Goal: Information Seeking & Learning: Learn about a topic

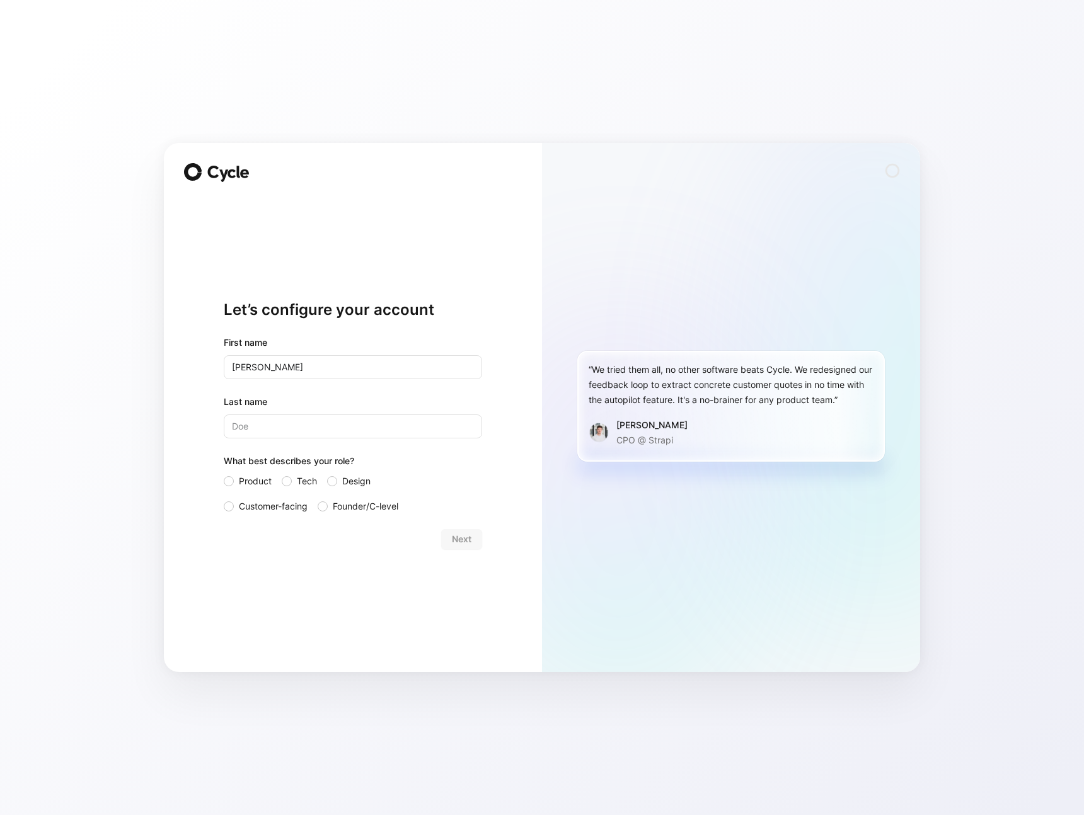
type input "[PERSON_NAME]"
click at [88, 559] on div "Let’s configure your account First name [PERSON_NAME] Last name [PERSON_NAME] W…" at bounding box center [542, 407] width 1084 height 815
click at [251, 483] on span "Product" at bounding box center [255, 481] width 33 height 15
click at [224, 474] on input "Product" at bounding box center [224, 474] width 0 height 0
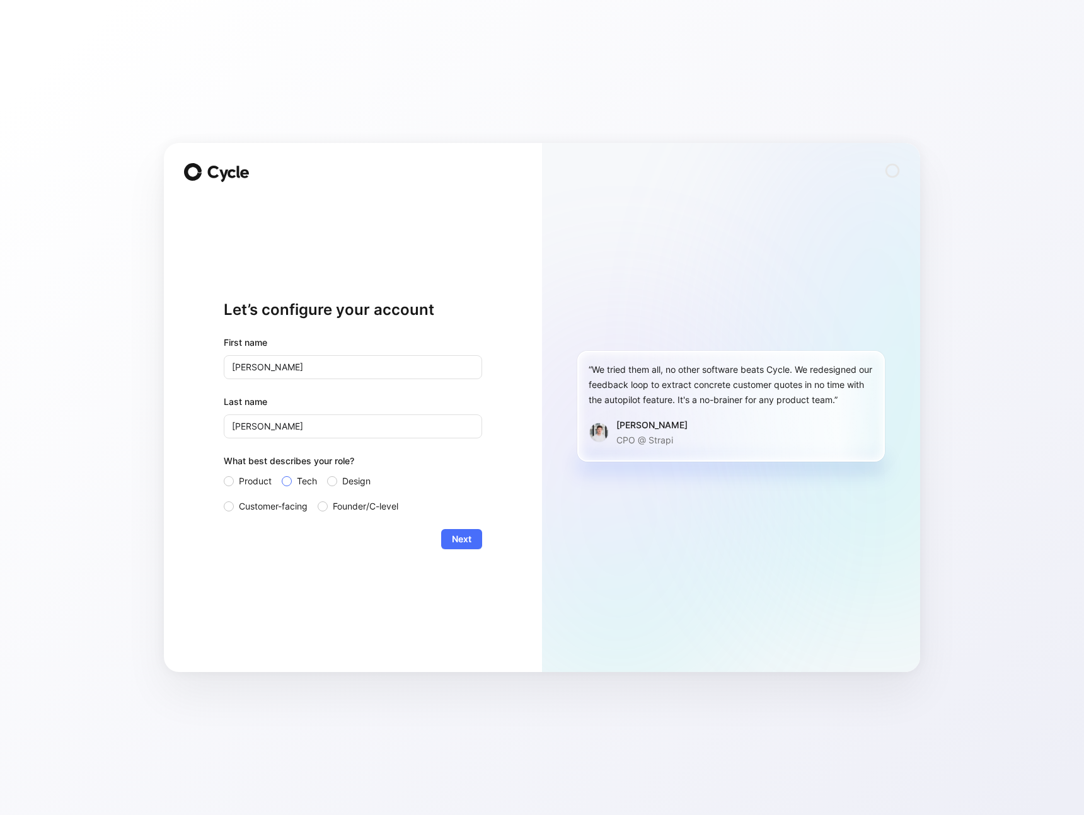
click at [282, 484] on label "Tech" at bounding box center [299, 481] width 35 height 15
click at [282, 474] on input "Tech" at bounding box center [282, 474] width 0 height 0
click at [289, 481] on div at bounding box center [287, 481] width 10 height 10
click at [282, 474] on input "Tech" at bounding box center [282, 474] width 0 height 0
click at [466, 539] on span "Next" at bounding box center [462, 539] width 20 height 15
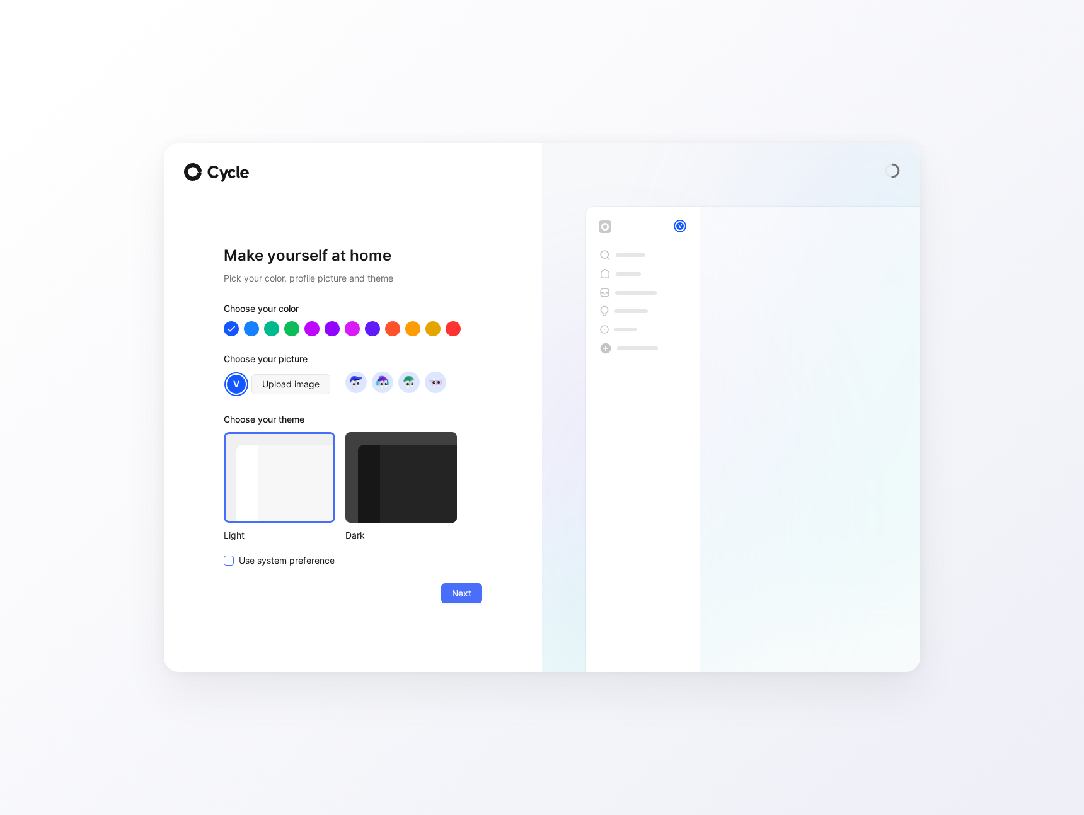
click at [307, 565] on span "Use system preference" at bounding box center [287, 560] width 96 height 15
click at [224, 553] on input "Use system preference" at bounding box center [224, 553] width 0 height 0
click at [477, 593] on button "Next" at bounding box center [461, 593] width 41 height 20
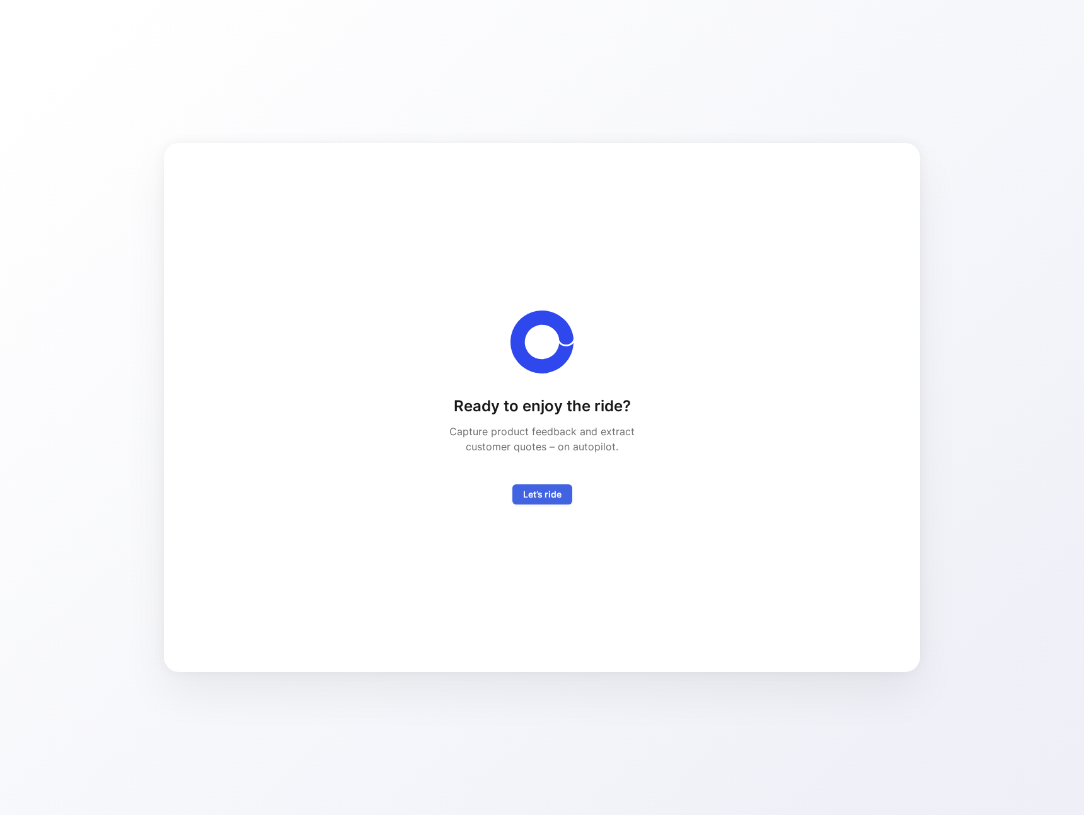
click at [536, 490] on span "Let’s ride" at bounding box center [542, 494] width 38 height 15
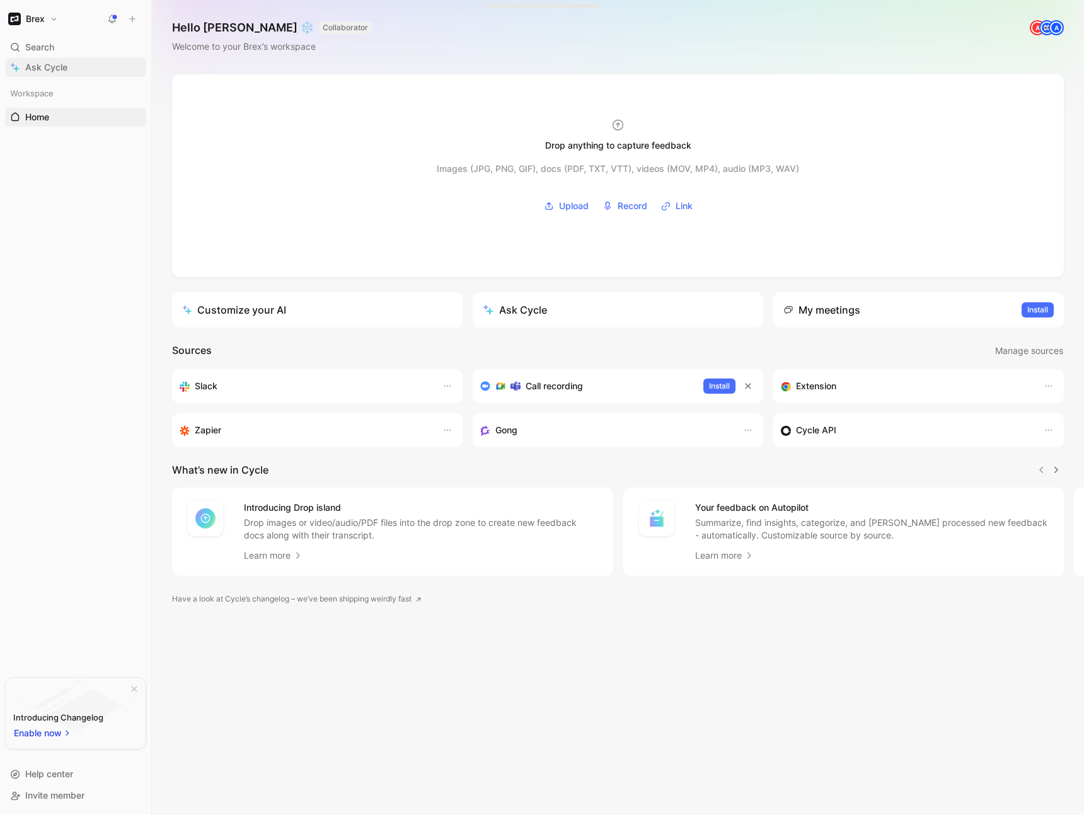
click at [43, 67] on span "Ask Cycle" at bounding box center [46, 67] width 42 height 15
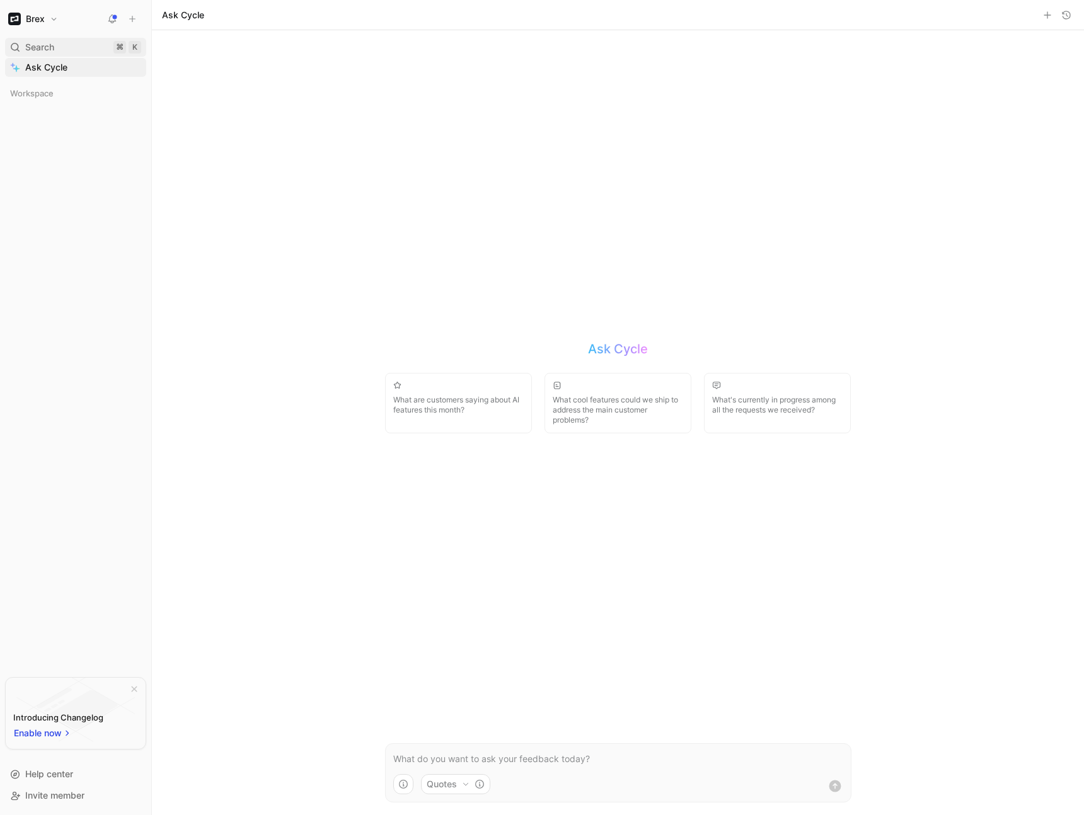
click at [47, 49] on span "Search" at bounding box center [39, 47] width 29 height 15
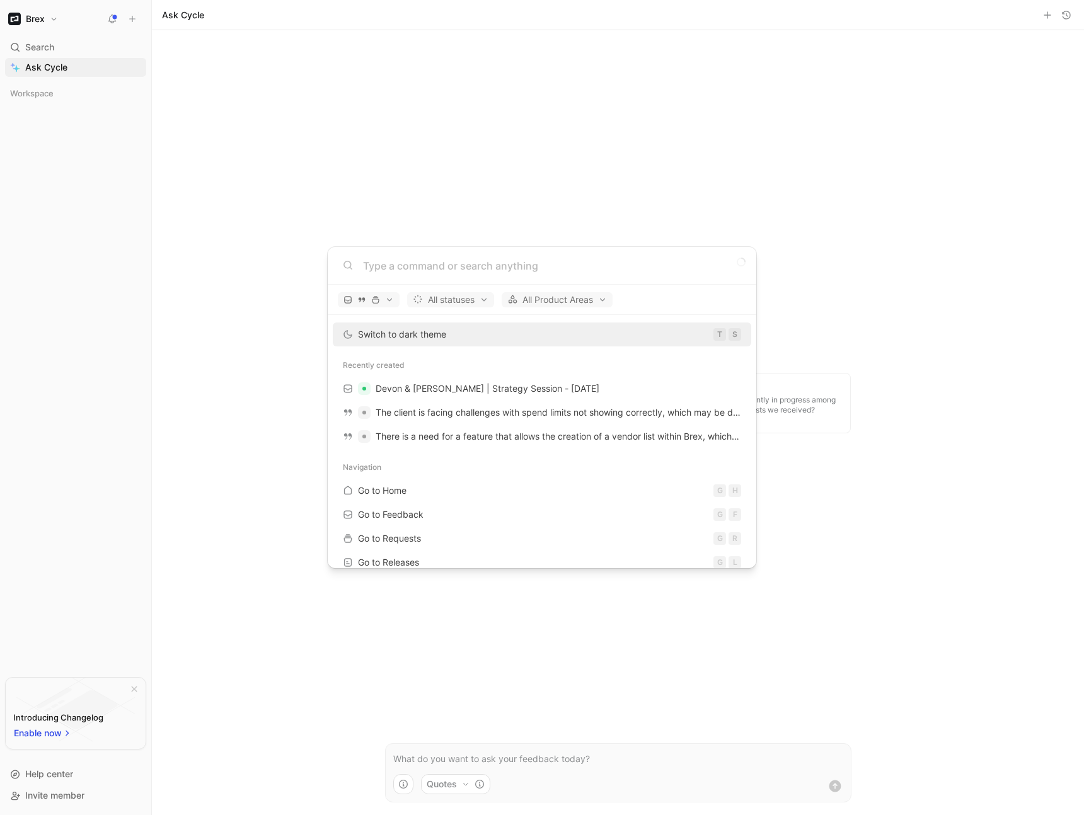
click at [47, 68] on body "Brex Search ⌘ K Ask Cycle Workspace To pick up a draggable item, press the spac…" at bounding box center [542, 407] width 1084 height 815
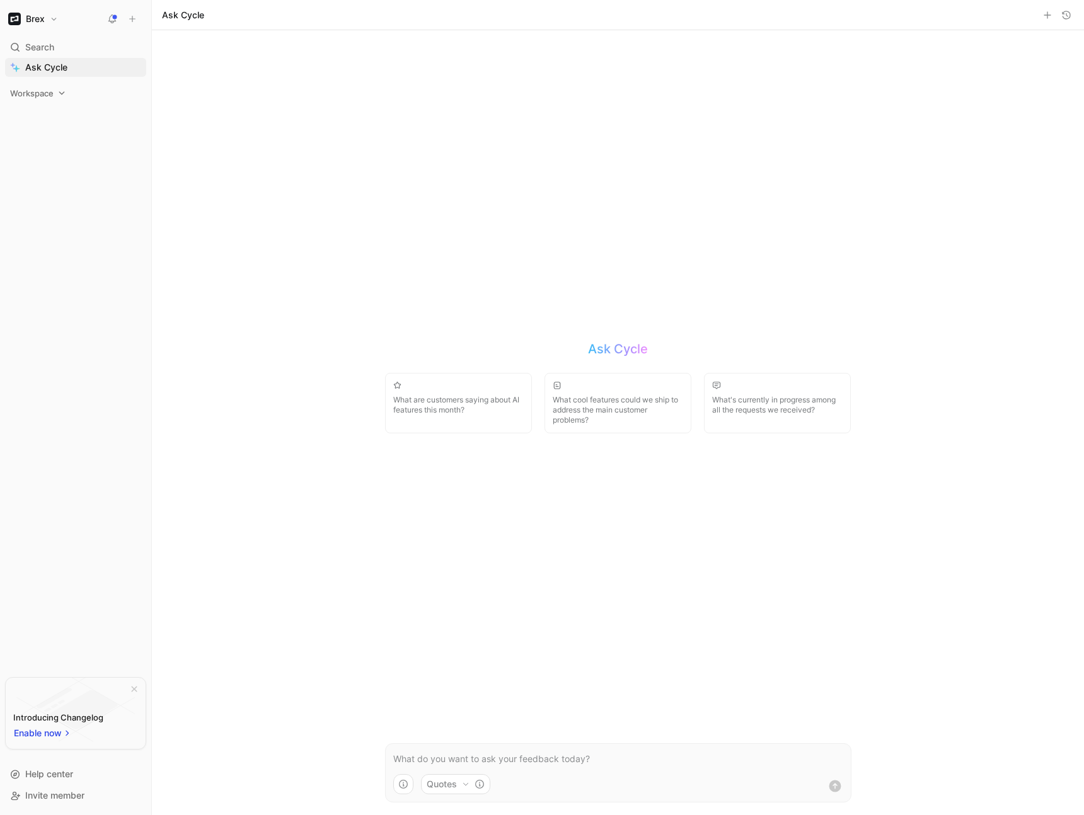
click at [42, 93] on span "Workspace" at bounding box center [31, 93] width 43 height 13
click at [72, 197] on link "Customers" at bounding box center [75, 197] width 141 height 19
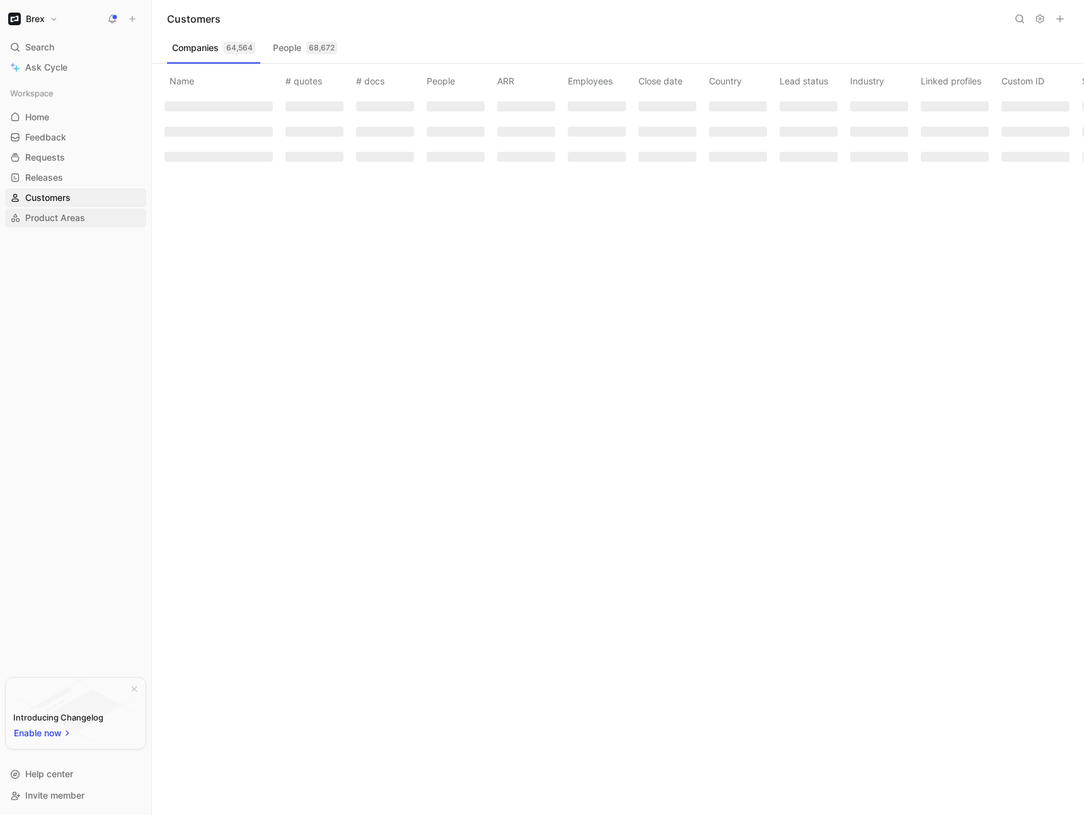
click at [71, 217] on span "Product Areas" at bounding box center [55, 218] width 60 height 13
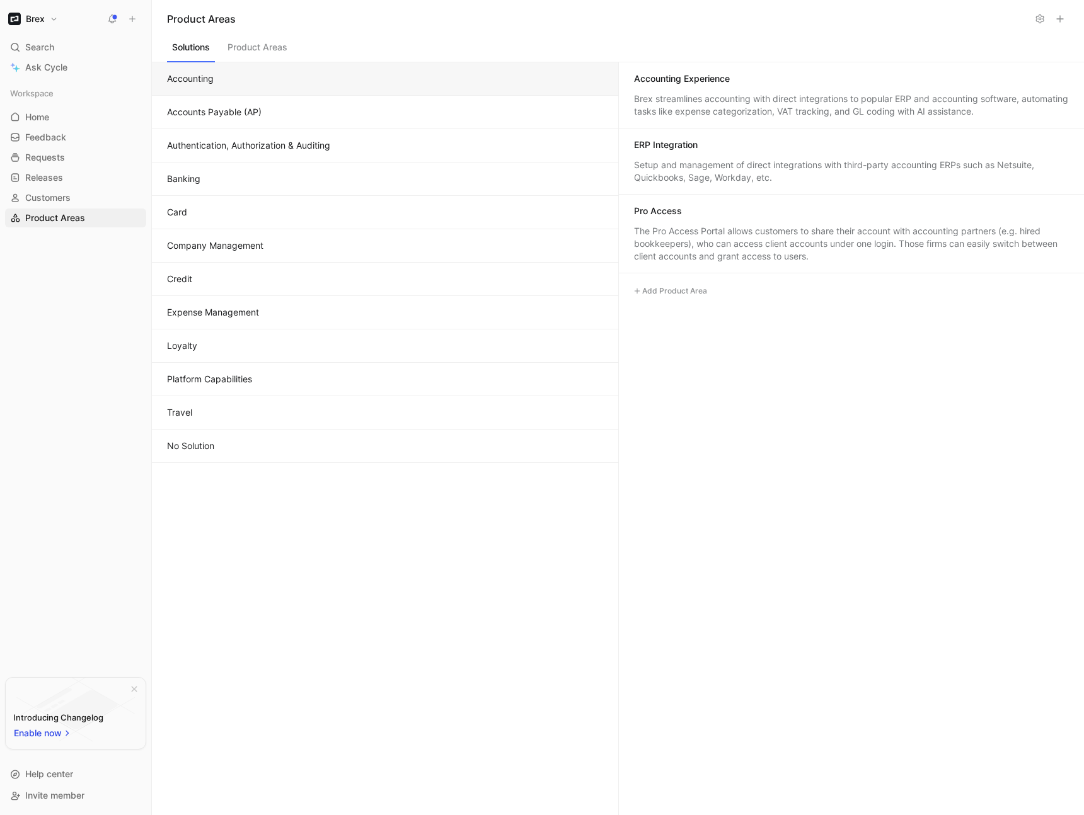
click at [250, 309] on button "Expense Management" at bounding box center [385, 312] width 466 height 33
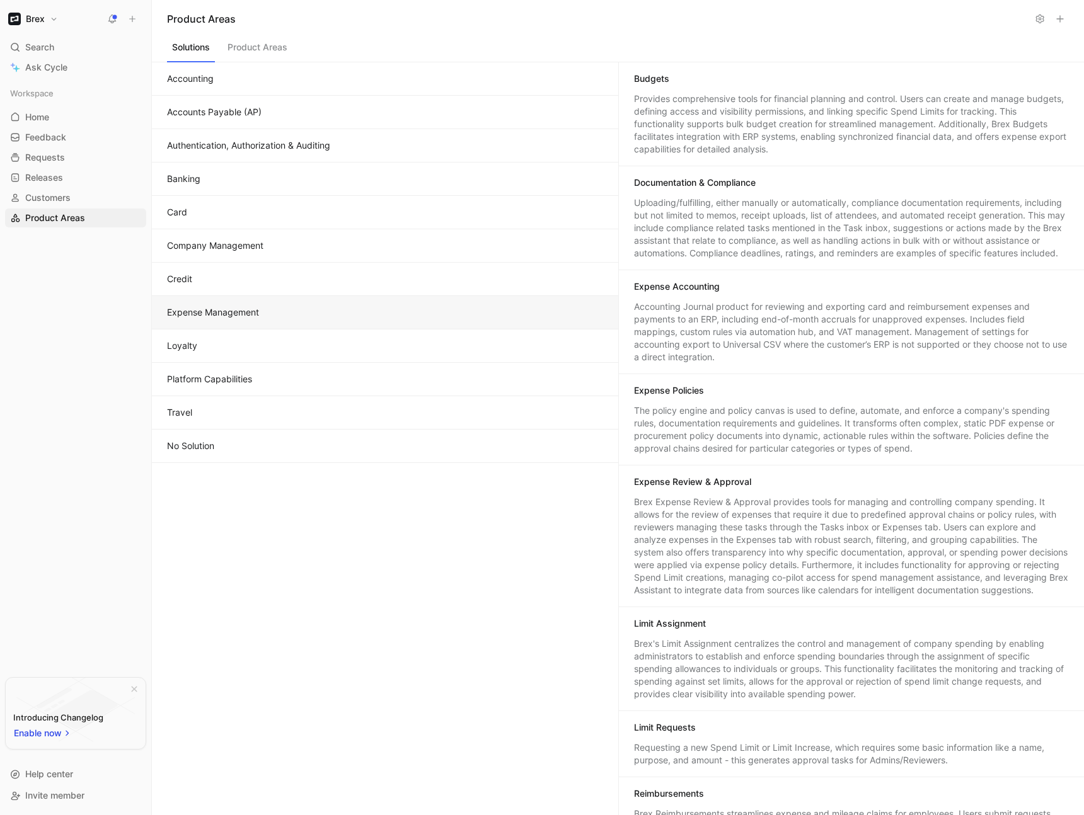
scroll to position [3, 0]
click at [750, 411] on div "Expense Policies The policy engine and policy canvas is used to define, automat…" at bounding box center [852, 417] width 466 height 91
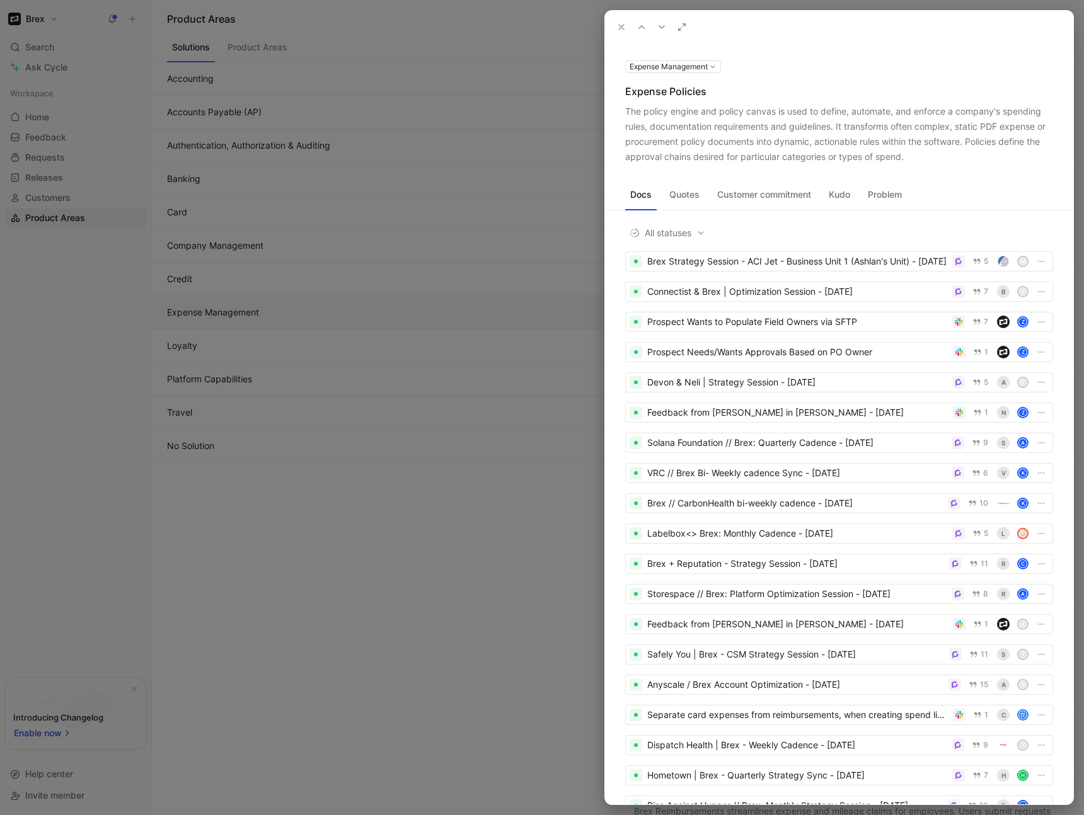
click at [891, 197] on button "Problem" at bounding box center [885, 195] width 44 height 20
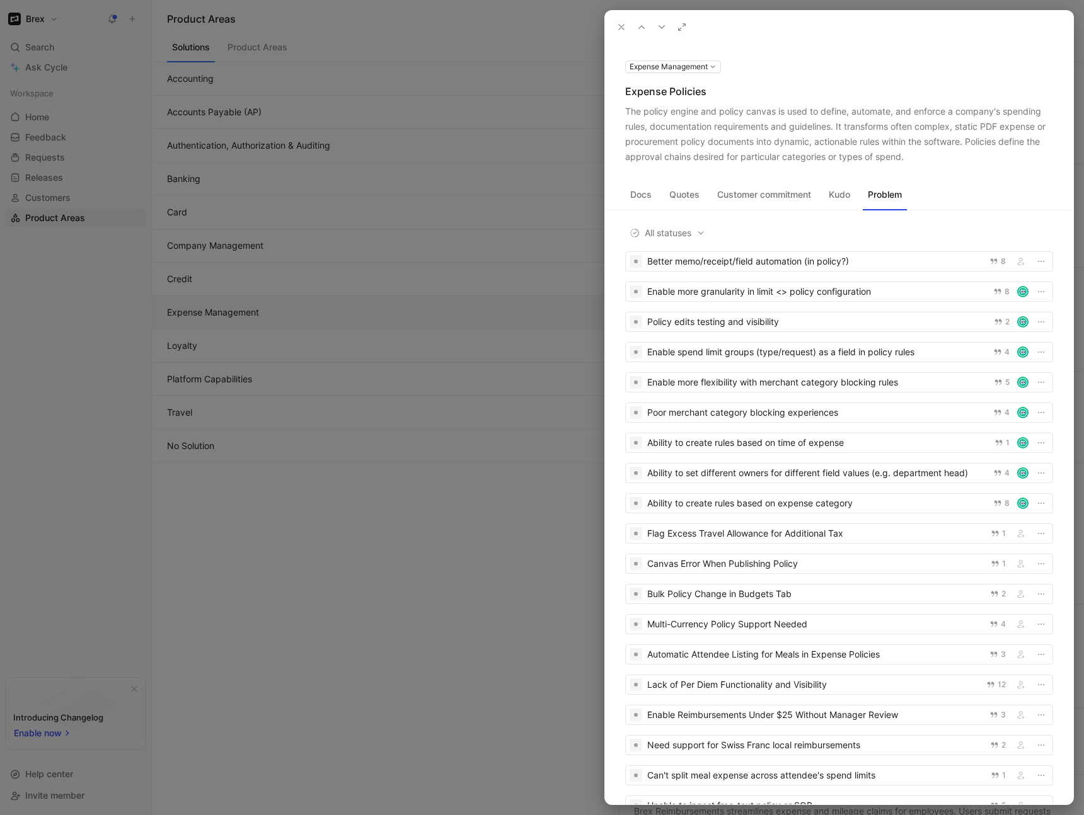
click at [846, 198] on button "Kudo" at bounding box center [840, 195] width 32 height 20
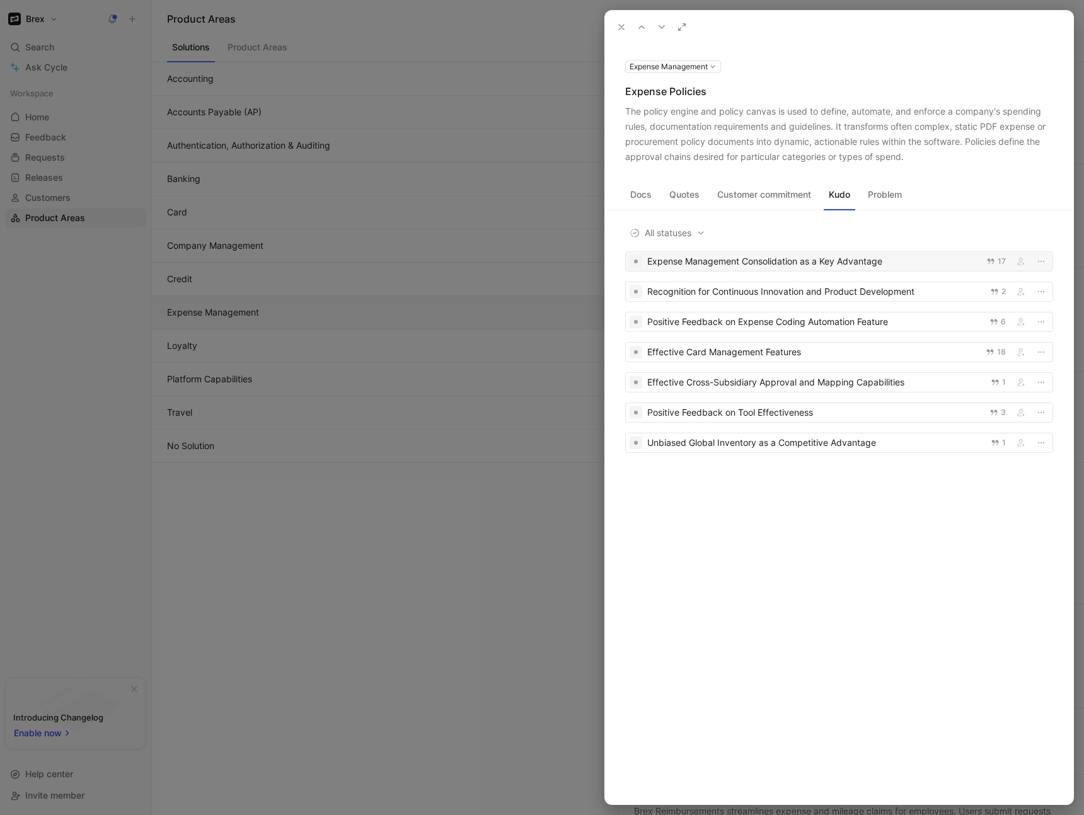
click at [862, 265] on div "Expense Management Consolidation as a Key Advantage" at bounding box center [812, 261] width 331 height 15
